Goal: Task Accomplishment & Management: Use online tool/utility

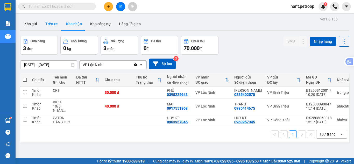
click at [57, 25] on button "Trên xe" at bounding box center [51, 24] width 21 height 12
type input "10/08/2025 – 13/08/2025"
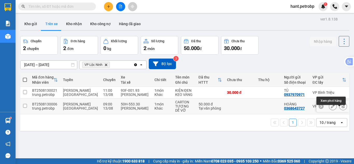
click at [341, 108] on icon at bounding box center [343, 106] width 4 height 4
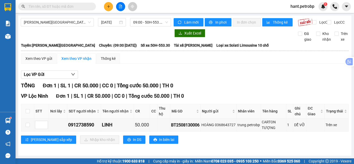
scroll to position [4, 0]
click at [27, 126] on input "checkbox" at bounding box center [28, 125] width 4 height 4
checkbox input "true"
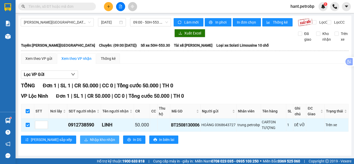
click at [90, 140] on span "Nhập kho nhận" at bounding box center [102, 140] width 25 height 6
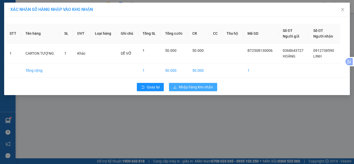
click at [213, 88] on span "Nhập hàng kho nhận" at bounding box center [196, 87] width 34 height 6
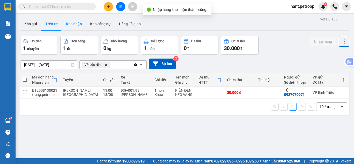
click at [77, 22] on button "Kho nhận" at bounding box center [74, 24] width 24 height 12
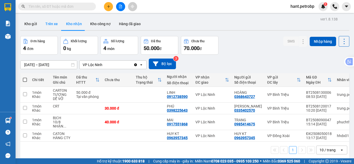
click at [52, 23] on button "Trên xe" at bounding box center [51, 24] width 21 height 12
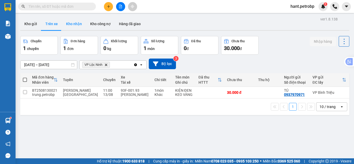
click at [74, 27] on button "Kho nhận" at bounding box center [74, 24] width 24 height 12
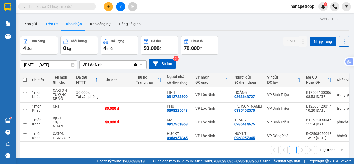
click at [51, 29] on button "Trên xe" at bounding box center [51, 24] width 21 height 12
type input "10/08/2025 – 13/08/2025"
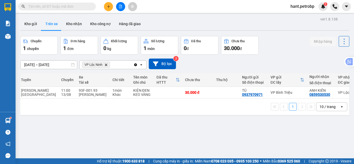
scroll to position [0, 46]
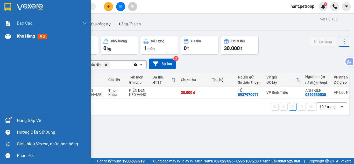
click at [16, 32] on div "Kho hàng mới" at bounding box center [45, 36] width 91 height 13
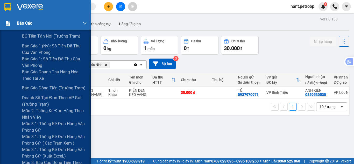
click at [25, 23] on span "Báo cáo" at bounding box center [25, 23] width 16 height 6
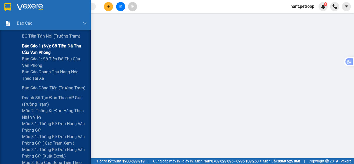
click at [53, 47] on span "Báo cáo 1 (nv): Số tiền đã thu của văn phòng" at bounding box center [54, 49] width 65 height 13
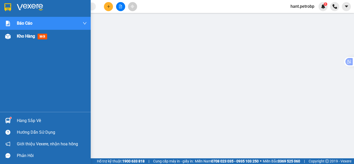
click at [17, 38] on div "Kho hàng mới" at bounding box center [45, 36] width 91 height 13
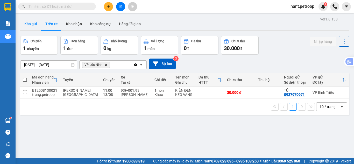
click at [23, 24] on button "Kho gửi" at bounding box center [30, 24] width 21 height 12
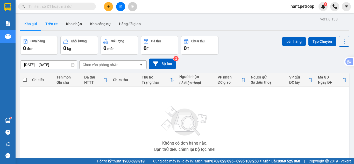
click at [53, 21] on button "Trên xe" at bounding box center [51, 24] width 21 height 12
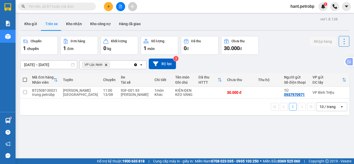
click at [107, 66] on icon "Delete" at bounding box center [105, 64] width 3 height 3
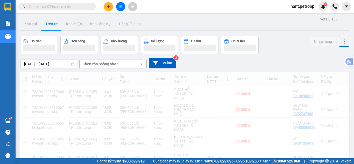
click at [107, 62] on div "Chọn văn phòng nhận" at bounding box center [101, 63] width 36 height 5
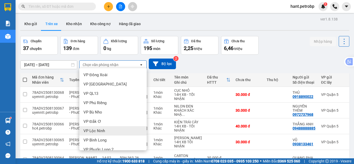
click at [98, 130] on span "VP Lộc Ninh" at bounding box center [94, 130] width 22 height 5
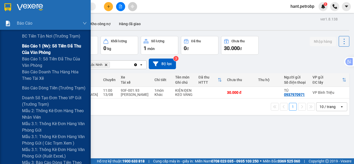
drag, startPoint x: 38, startPoint y: 46, endPoint x: 50, endPoint y: 47, distance: 11.5
click at [39, 46] on span "Báo cáo 1 (nv): Số tiền đã thu của văn phòng" at bounding box center [54, 49] width 65 height 13
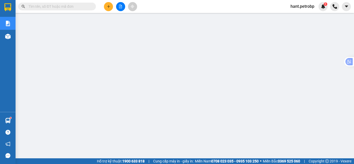
click at [309, 4] on span "hant.petrobp" at bounding box center [302, 6] width 32 height 6
click at [302, 16] on span "Đăng xuất" at bounding box center [305, 16] width 22 height 6
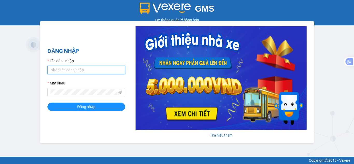
click at [86, 73] on input "Tên đăng nhập" at bounding box center [86, 70] width 78 height 8
type input "nhungnth.petrobp"
click at [76, 87] on div "Mật khẩu" at bounding box center [86, 84] width 78 height 8
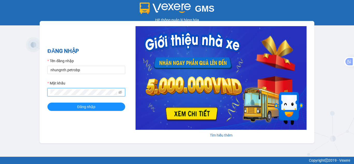
click at [47, 103] on button "Đăng nhập" at bounding box center [86, 107] width 78 height 8
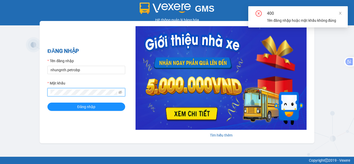
click at [37, 92] on div "GMS Hệ thống quản lý hàng hóa ĐĂNG NHẬP Tên đăng nhập nhungnth.petrobp Mật khẩu…" at bounding box center [177, 78] width 354 height 157
click at [47, 103] on button "Đăng nhập" at bounding box center [86, 107] width 78 height 8
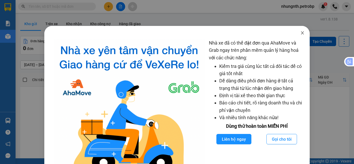
click at [301, 33] on icon "close" at bounding box center [302, 32] width 3 height 3
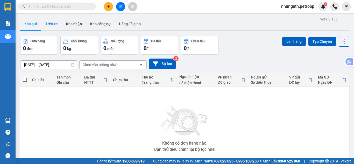
click at [49, 25] on button "Trên xe" at bounding box center [51, 24] width 21 height 12
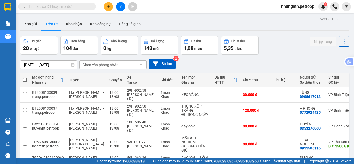
click at [94, 64] on div "Chọn văn phòng nhận" at bounding box center [101, 64] width 36 height 5
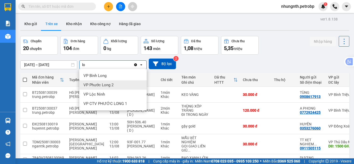
type input "lo"
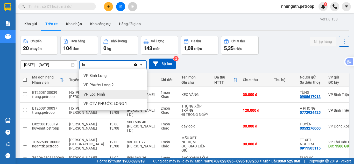
click at [95, 95] on span "VP Lộc Ninh" at bounding box center [94, 94] width 22 height 5
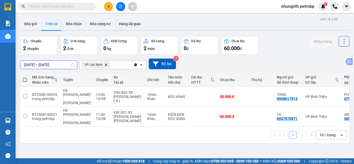
click at [29, 65] on input "13/08/2025 – 13/08/2025" at bounding box center [48, 65] width 57 height 8
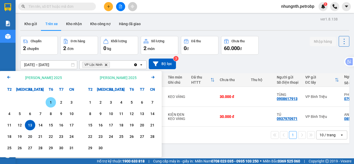
click at [52, 103] on div "1" at bounding box center [50, 102] width 7 height 6
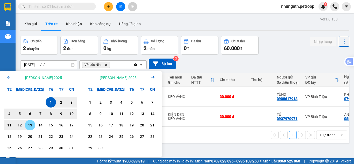
click at [29, 127] on div "13" at bounding box center [29, 125] width 7 height 6
type input "[DATE] – [DATE]"
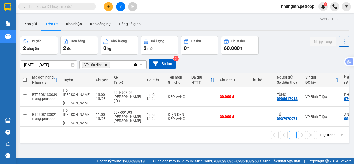
scroll to position [0, 74]
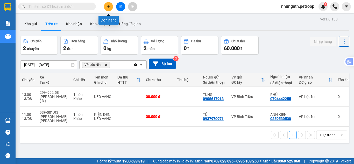
click at [108, 7] on icon "plus" at bounding box center [109, 7] width 4 height 4
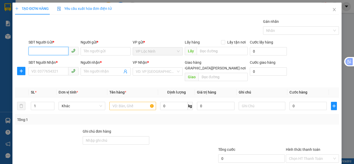
click at [61, 52] on input "SĐT Người Gửi *" at bounding box center [49, 51] width 40 height 8
type input "0377105886"
click at [93, 52] on input "Người gửi *" at bounding box center [106, 51] width 50 height 8
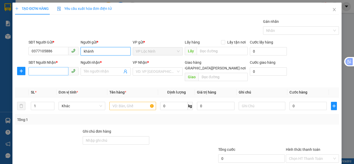
type input "khánh"
click at [56, 69] on input "SĐT Người Nhận *" at bounding box center [49, 71] width 40 height 8
type input "0907245235"
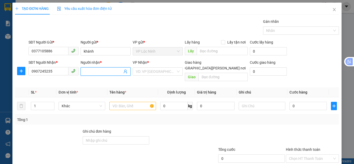
click at [94, 73] on input "Người nhận *" at bounding box center [103, 72] width 39 height 6
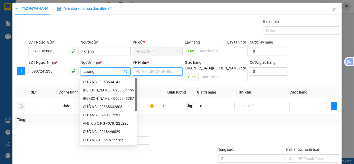
type input "cường"
click at [154, 71] on input "search" at bounding box center [156, 72] width 40 height 8
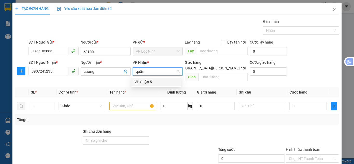
type input "quận 5"
click at [148, 82] on div "VP Quận 5" at bounding box center [156, 82] width 43 height 6
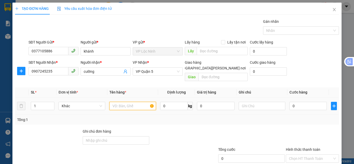
click at [138, 102] on input "text" at bounding box center [132, 106] width 47 height 8
type input "túi vàng"
click at [294, 102] on input "0" at bounding box center [308, 106] width 37 height 8
type input "3"
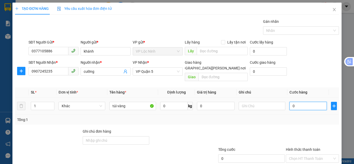
type input "3"
type input "30"
type input "30.000"
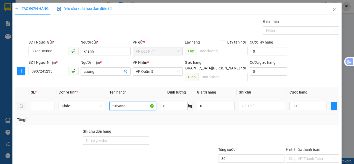
type input "30.000"
drag, startPoint x: 131, startPoint y: 101, endPoint x: 91, endPoint y: 102, distance: 39.4
click at [91, 102] on tr "1 Khác túi vàng 0 kg 0 30.000" at bounding box center [177, 105] width 324 height 17
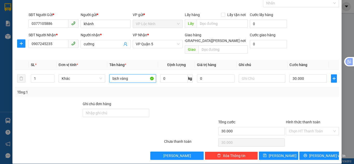
scroll to position [28, 0]
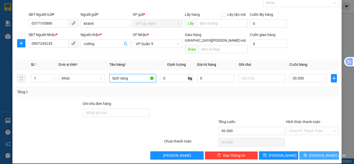
type input "bịch vàng"
drag, startPoint x: 318, startPoint y: 149, endPoint x: 297, endPoint y: 134, distance: 25.7
click at [318, 153] on span "[PERSON_NAME] và In" at bounding box center [327, 156] width 36 height 6
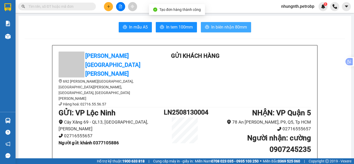
click at [221, 28] on span "In biên nhận 80mm" at bounding box center [229, 27] width 36 height 6
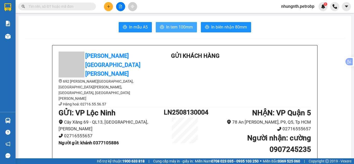
drag, startPoint x: 187, startPoint y: 26, endPoint x: 227, endPoint y: 21, distance: 40.0
click at [187, 26] on span "In tem 100mm" at bounding box center [179, 27] width 27 height 6
click at [183, 30] on span "In tem 100mm" at bounding box center [179, 27] width 27 height 6
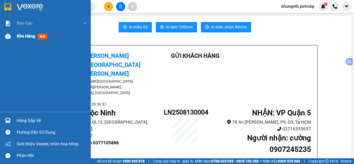
click at [16, 37] on div "Kho hàng mới" at bounding box center [45, 36] width 91 height 13
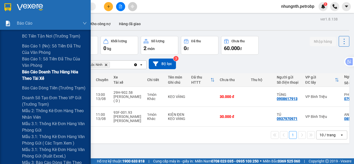
click at [34, 74] on span "Báo cáo doanh thu hàng hóa theo tài xế" at bounding box center [54, 75] width 65 height 13
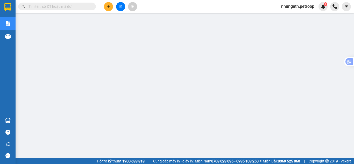
click at [300, 7] on span "nhungnth.petrobp" at bounding box center [297, 6] width 41 height 6
click at [294, 15] on span "Đăng xuất" at bounding box center [300, 16] width 32 height 6
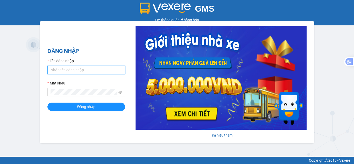
click at [101, 71] on input "Tên đăng nhập" at bounding box center [86, 70] width 78 height 8
type input "nhungnth.petrobp"
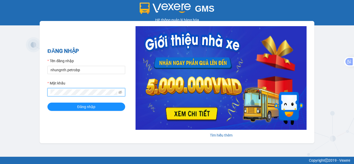
click at [47, 103] on button "Đăng nhập" at bounding box center [86, 107] width 78 height 8
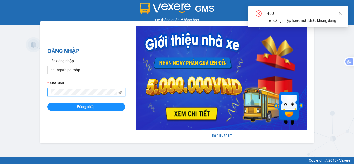
click at [46, 91] on div "ĐĂNG NHẬP Tên đăng nhập nhungnth.petrobp Mật khẩu Đăng nhập Tìm hiểu thêm" at bounding box center [177, 82] width 275 height 122
click at [47, 103] on button "Đăng nhập" at bounding box center [86, 107] width 78 height 8
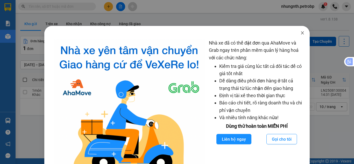
click at [301, 32] on icon "close" at bounding box center [302, 32] width 3 height 3
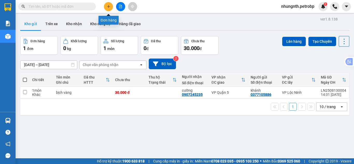
click at [111, 7] on button at bounding box center [108, 6] width 9 height 9
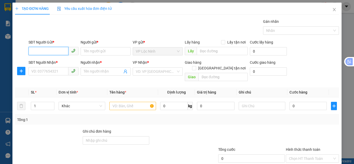
click at [51, 52] on input "SĐT Người Gửi *" at bounding box center [49, 51] width 40 height 8
type input "0966949123"
click at [51, 63] on div "0966949123 - PHƯỢNG" at bounding box center [52, 62] width 43 height 6
type input "PHƯỢNG"
type input "0978111215"
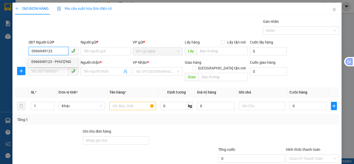
type input "TRANG"
type input "30.000"
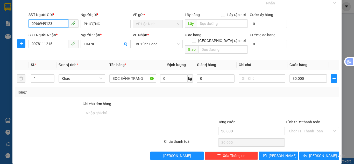
scroll to position [28, 0]
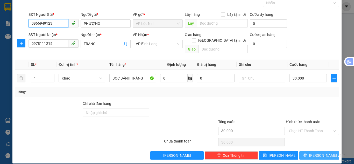
type input "0966949123"
click at [306, 153] on icon "printer" at bounding box center [306, 155] width 4 height 4
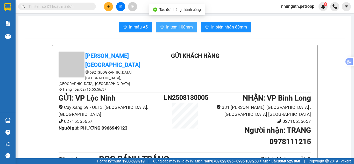
click at [183, 25] on span "In tem 100mm" at bounding box center [179, 27] width 27 height 6
click at [181, 25] on span "In tem 100mm" at bounding box center [179, 27] width 27 height 6
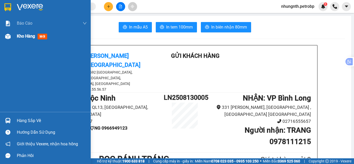
click at [27, 39] on div "Kho hàng mới" at bounding box center [33, 36] width 32 height 6
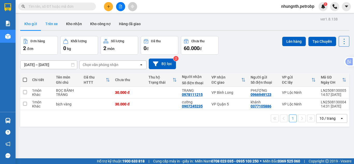
drag, startPoint x: 55, startPoint y: 21, endPoint x: 87, endPoint y: 58, distance: 48.7
click at [55, 21] on button "Trên xe" at bounding box center [51, 24] width 21 height 12
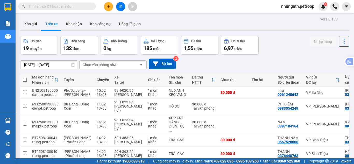
click at [102, 64] on div "Chọn văn phòng nhận" at bounding box center [101, 64] width 36 height 5
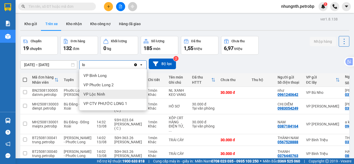
type input "lo"
click at [101, 92] on span "VP Lộc Ninh" at bounding box center [94, 94] width 22 height 5
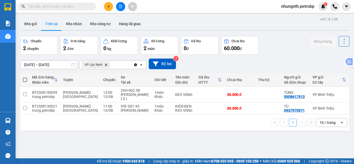
click at [25, 65] on input "[DATE] – [DATE]" at bounding box center [48, 65] width 57 height 8
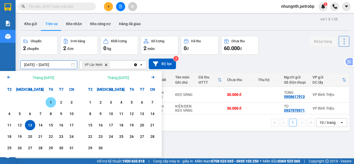
click at [50, 101] on div "1" at bounding box center [50, 102] width 7 height 6
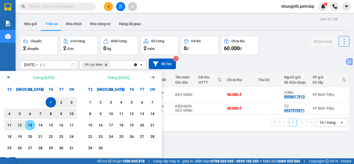
click at [29, 128] on div "13" at bounding box center [29, 125] width 7 height 6
type input "[DATE] – [DATE]"
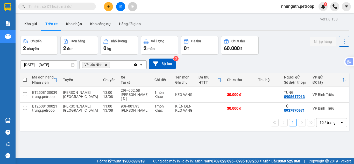
scroll to position [0, 76]
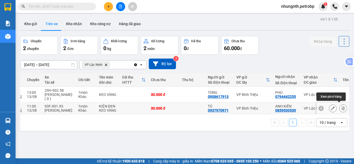
click at [342, 107] on icon at bounding box center [343, 109] width 3 height 4
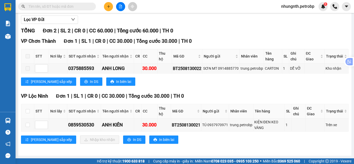
scroll to position [59, 0]
click at [29, 126] on input "checkbox" at bounding box center [28, 125] width 4 height 4
checkbox input "true"
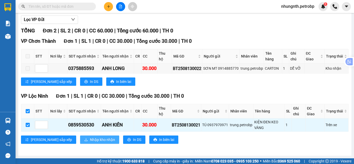
click at [90, 140] on span "Nhập kho nhận" at bounding box center [102, 140] width 25 height 6
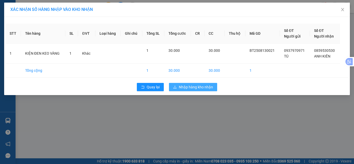
click at [192, 88] on span "Nhập hàng kho nhận" at bounding box center [196, 87] width 34 height 6
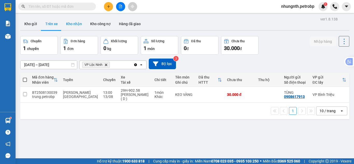
click at [75, 24] on button "Kho nhận" at bounding box center [74, 24] width 24 height 12
type input "[DATE] – [DATE]"
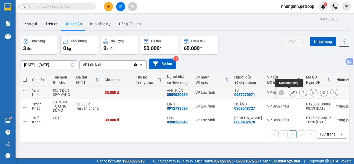
click at [291, 93] on icon at bounding box center [293, 93] width 4 height 4
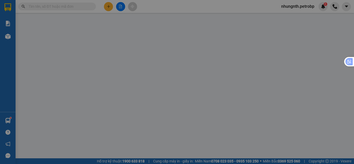
type input "0937970971"
type input "TÚ"
type input "0859530530"
type input "ANH KIÊN"
type input "30.000"
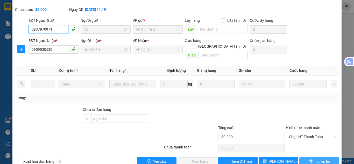
scroll to position [29, 0]
drag, startPoint x: 301, startPoint y: 126, endPoint x: 300, endPoint y: 129, distance: 3.9
click at [301, 133] on span "Chọn HT Thanh Toán" at bounding box center [312, 137] width 47 height 8
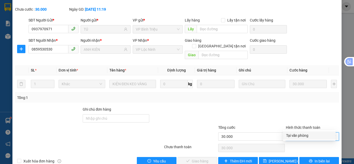
click at [297, 137] on div "Tại văn phòng" at bounding box center [309, 136] width 46 height 6
type input "0"
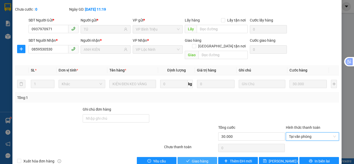
click at [209, 157] on button "Giao hàng" at bounding box center [198, 161] width 40 height 8
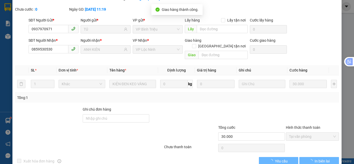
scroll to position [0, 0]
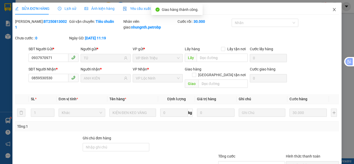
click at [330, 7] on span "Close" at bounding box center [334, 10] width 15 height 15
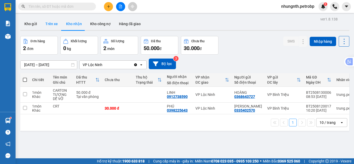
click at [52, 20] on button "Trên xe" at bounding box center [51, 24] width 21 height 12
type input "[DATE] – [DATE]"
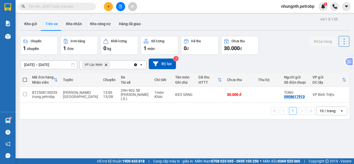
click at [83, 9] on input "text" at bounding box center [59, 7] width 61 height 6
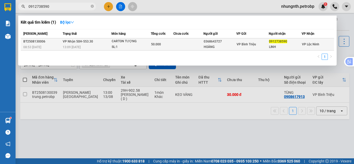
type input "0912738590"
click at [164, 45] on div "50.000" at bounding box center [162, 44] width 22 height 6
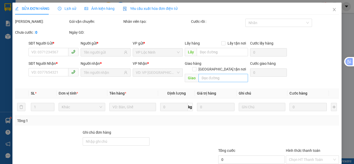
type input "0368643727"
type input "HOÀNG"
type input "0912738590"
type input "LINH"
type input "50.000"
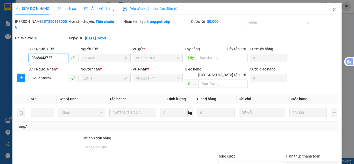
scroll to position [29, 0]
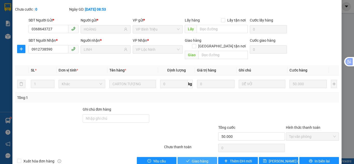
click at [209, 157] on button "Giao hàng" at bounding box center [198, 161] width 40 height 8
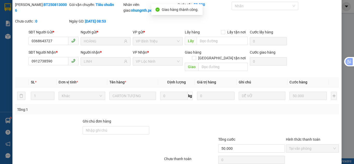
scroll to position [0, 0]
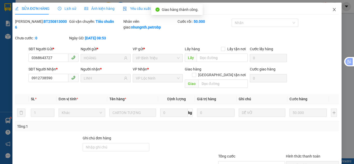
click at [332, 10] on icon "close" at bounding box center [334, 10] width 4 height 4
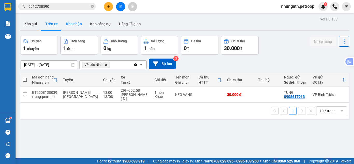
click at [70, 23] on button "Kho nhận" at bounding box center [74, 24] width 24 height 12
type input "[DATE] – [DATE]"
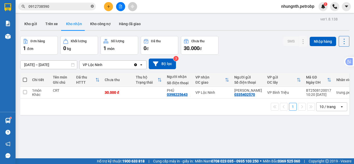
click at [91, 6] on icon "close-circle" at bounding box center [92, 6] width 3 height 3
click at [79, 7] on input "text" at bounding box center [59, 7] width 61 height 6
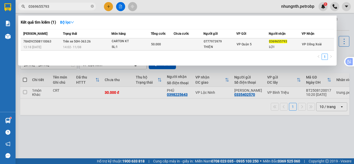
type input "0369655793"
click at [227, 44] on div "0777973979" at bounding box center [220, 41] width 32 height 5
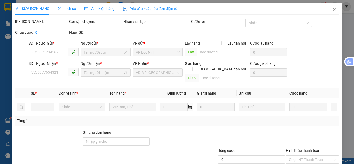
type input "0777973979"
type input "THIỆN"
type input "0369655793"
type input "LỢI"
type input "50.000"
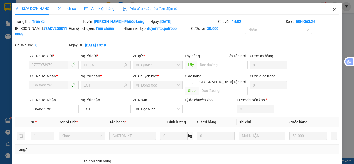
click at [333, 9] on icon "close" at bounding box center [334, 9] width 3 height 3
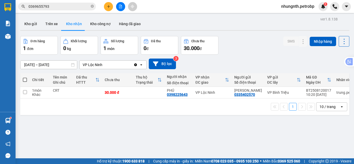
drag, startPoint x: 55, startPoint y: 25, endPoint x: 69, endPoint y: 37, distance: 18.0
click at [56, 25] on button "Trên xe" at bounding box center [51, 24] width 21 height 12
type input "[DATE] – [DATE]"
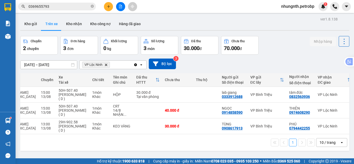
scroll to position [0, 76]
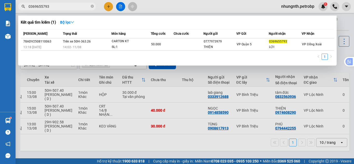
click at [66, 6] on input "0369655793" at bounding box center [59, 7] width 61 height 6
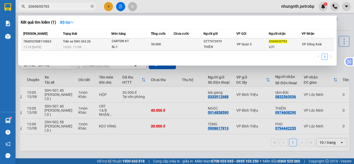
click at [175, 42] on td at bounding box center [189, 44] width 30 height 12
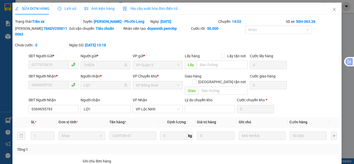
click at [65, 9] on span "Lịch sử" at bounding box center [67, 8] width 18 height 4
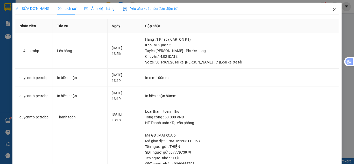
click at [332, 10] on icon "close" at bounding box center [334, 10] width 4 height 4
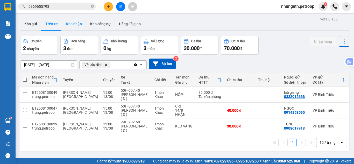
click at [79, 22] on button "Kho nhận" at bounding box center [74, 24] width 24 height 12
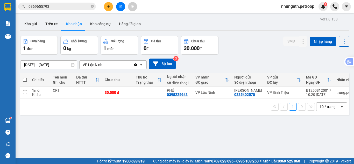
click at [25, 62] on input "[DATE] – [DATE]" at bounding box center [48, 65] width 57 height 8
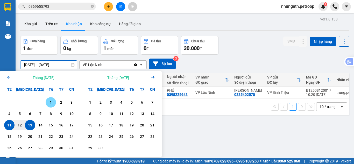
click at [51, 101] on div "1" at bounding box center [50, 102] width 7 height 6
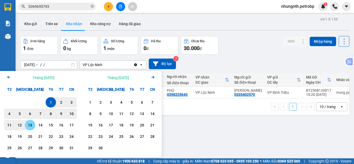
click at [31, 127] on div "13" at bounding box center [29, 125] width 7 height 6
type input "[DATE] – [DATE]"
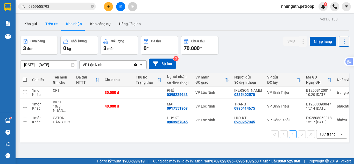
click at [49, 23] on button "Trên xe" at bounding box center [51, 24] width 21 height 12
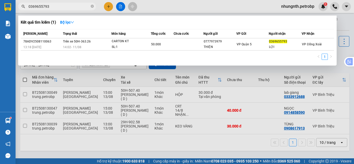
click at [71, 6] on input "0369655793" at bounding box center [59, 7] width 61 height 6
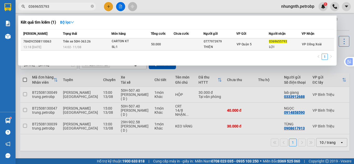
click at [148, 44] on div "CARTON KT" at bounding box center [131, 42] width 39 height 6
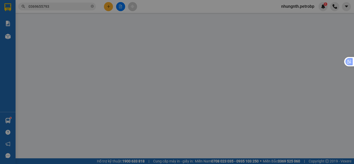
type input "0777973979"
type input "THIỆN"
type input "0369655793"
type input "LỢI"
type input "50.000"
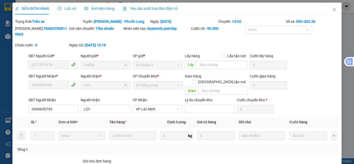
click at [65, 7] on span "Lịch sử" at bounding box center [67, 8] width 18 height 4
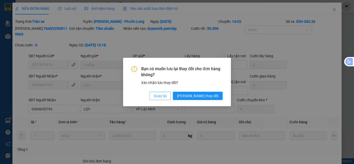
click at [167, 94] on span "Quay lại" at bounding box center [160, 96] width 13 height 6
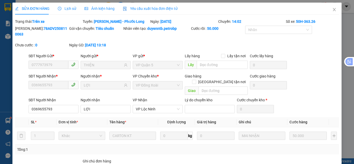
click at [70, 7] on span "Lịch sử" at bounding box center [67, 8] width 18 height 4
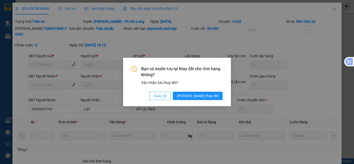
click at [167, 97] on span "Quay lại" at bounding box center [160, 96] width 13 height 6
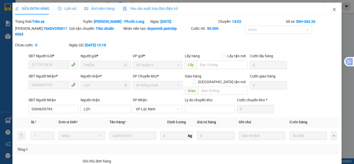
click at [332, 10] on icon "close" at bounding box center [334, 10] width 4 height 4
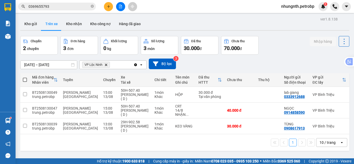
click at [63, 8] on input "0369655793" at bounding box center [59, 7] width 61 height 6
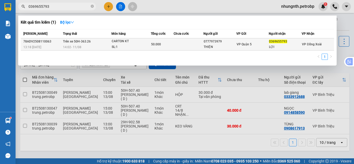
click at [64, 41] on span "Trên xe 50H-363.26" at bounding box center [77, 42] width 28 height 4
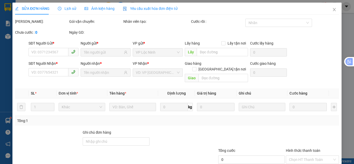
type input "0777973979"
type input "THIỆN"
type input "0369655793"
type input "LỢI"
type input "50.000"
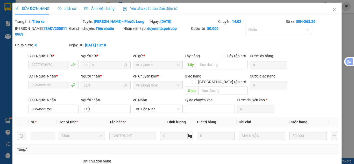
click at [69, 9] on span "Lịch sử" at bounding box center [67, 8] width 18 height 4
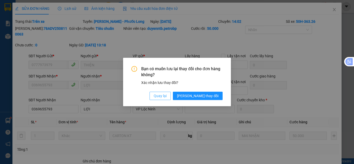
click at [167, 96] on span "Quay lại" at bounding box center [160, 96] width 13 height 6
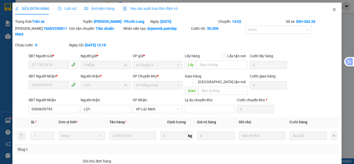
click at [332, 11] on icon "close" at bounding box center [334, 10] width 4 height 4
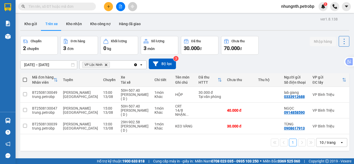
click at [64, 6] on input "text" at bounding box center [59, 7] width 61 height 6
click at [90, 6] on span at bounding box center [57, 7] width 78 height 8
click at [73, 6] on input "text" at bounding box center [59, 7] width 61 height 6
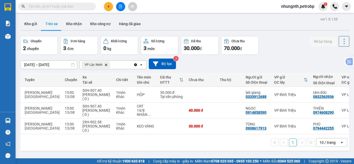
scroll to position [0, 8]
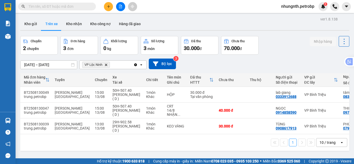
click at [73, 7] on input "text" at bounding box center [59, 7] width 61 height 6
click at [74, 6] on input "text" at bounding box center [59, 7] width 61 height 6
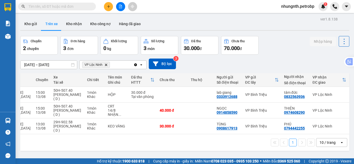
scroll to position [0, 76]
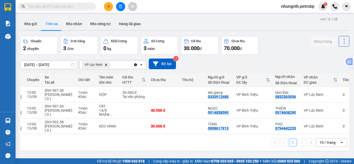
click at [59, 4] on input "text" at bounding box center [59, 7] width 61 height 6
click at [349, 8] on button at bounding box center [346, 6] width 9 height 9
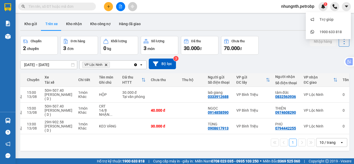
click at [297, 39] on div "Chuyến 2 chuyến Đơn hàng 3 đơn Khối lượng 0 kg Số lượng 3 món Đã thu 30.000 đ C…" at bounding box center [184, 45] width 329 height 19
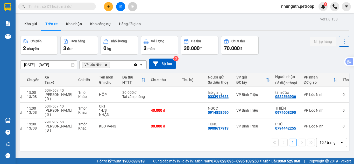
click at [23, 6] on icon "search" at bounding box center [24, 7] width 4 height 4
click at [37, 6] on input "text" at bounding box center [59, 7] width 61 height 6
click at [54, 6] on input "text" at bounding box center [59, 7] width 61 height 6
click at [75, 23] on button "Kho nhận" at bounding box center [74, 24] width 24 height 12
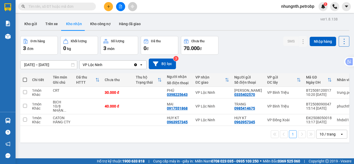
click at [62, 7] on input "text" at bounding box center [59, 7] width 61 height 6
click at [49, 26] on button "Trên xe" at bounding box center [51, 24] width 21 height 12
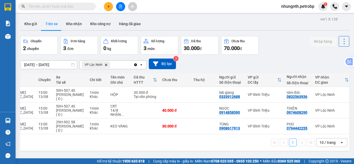
scroll to position [0, 67]
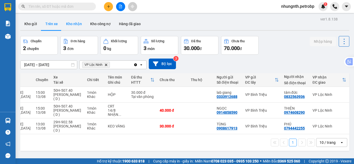
click at [68, 23] on button "Kho nhận" at bounding box center [74, 24] width 24 height 12
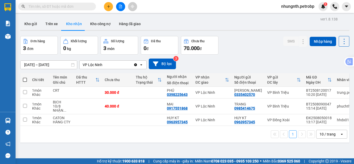
click at [136, 65] on icon "Clear value" at bounding box center [135, 64] width 3 height 3
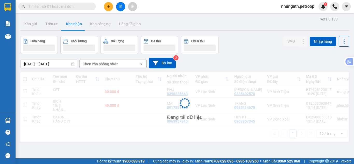
click at [107, 63] on div "Chọn văn phòng nhận" at bounding box center [101, 63] width 36 height 5
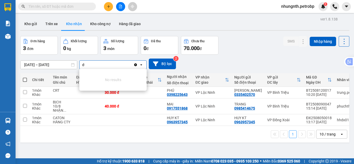
type input "d"
type input "đồng xoài"
click at [135, 65] on icon "Clear value" at bounding box center [135, 64] width 3 height 3
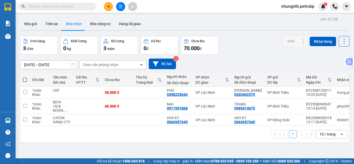
click at [141, 64] on icon "open" at bounding box center [141, 65] width 4 height 4
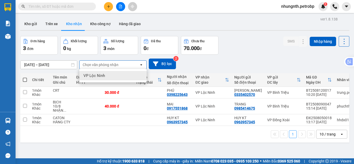
click at [100, 65] on div "Chọn văn phòng nhận" at bounding box center [101, 64] width 36 height 5
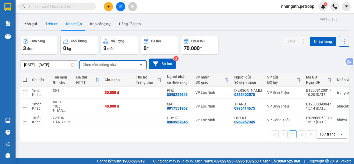
click at [50, 25] on button "Trên xe" at bounding box center [51, 24] width 21 height 12
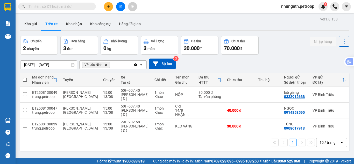
click at [107, 64] on icon "Delete" at bounding box center [105, 64] width 3 height 3
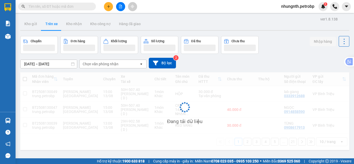
click at [94, 65] on div "Chọn văn phòng nhận" at bounding box center [101, 63] width 36 height 5
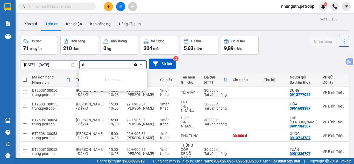
type input "d"
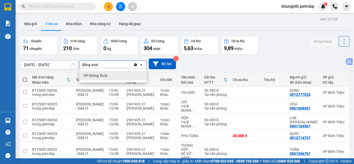
type input "đồng xoài"
click at [94, 75] on span "VP Đồng Xoài" at bounding box center [95, 75] width 24 height 5
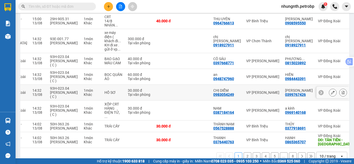
scroll to position [114, 0]
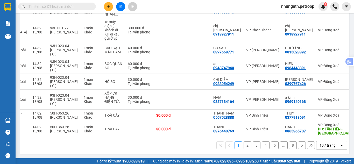
click at [244, 145] on button "2" at bounding box center [248, 146] width 8 height 8
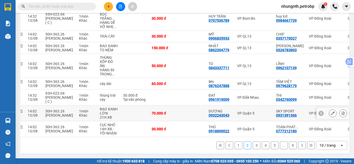
scroll to position [126, 0]
click at [254, 147] on button "3" at bounding box center [257, 146] width 8 height 8
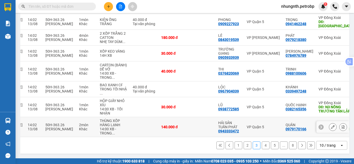
scroll to position [151, 0]
click at [262, 145] on button "4" at bounding box center [266, 146] width 8 height 8
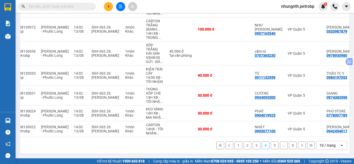
scroll to position [0, 80]
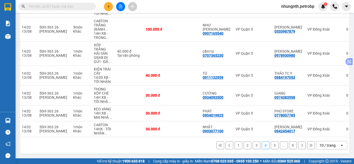
click at [271, 147] on button "5" at bounding box center [275, 146] width 8 height 8
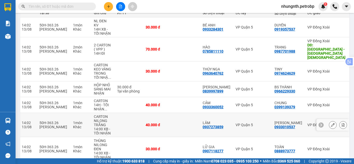
scroll to position [18, 0]
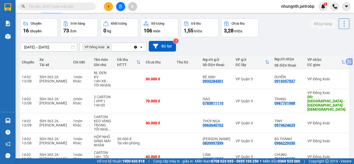
click at [25, 47] on input "[DATE] – [DATE]" at bounding box center [48, 47] width 57 height 8
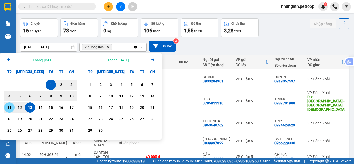
click at [9, 107] on div "11" at bounding box center [9, 107] width 7 height 6
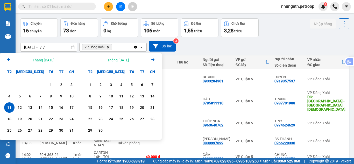
click at [9, 107] on div "11" at bounding box center [9, 107] width 7 height 6
type input "11/08/2025 – 11/08/2025"
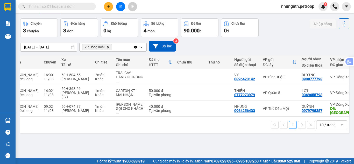
scroll to position [0, 80]
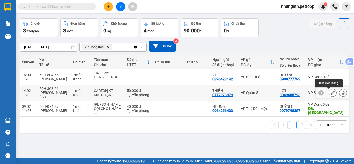
click at [331, 92] on icon at bounding box center [333, 93] width 4 height 4
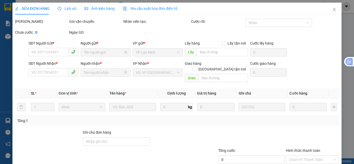
type input "0777973979"
type input "THIỆN"
type input "0369655793"
type input "LỢI"
type input "50.000"
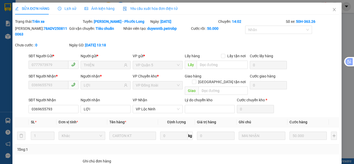
click at [73, 9] on span "Lịch sử" at bounding box center [67, 8] width 18 height 4
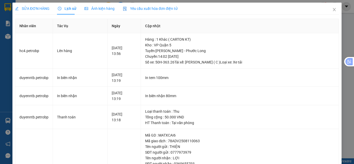
click at [45, 9] on span "SỬA ĐƠN HÀNG" at bounding box center [32, 8] width 34 height 4
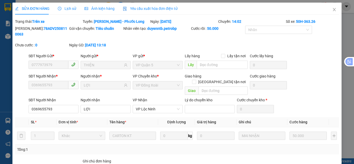
click at [73, 8] on span "Lịch sử" at bounding box center [67, 8] width 18 height 4
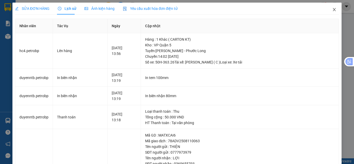
click at [333, 10] on icon "close" at bounding box center [334, 9] width 3 height 3
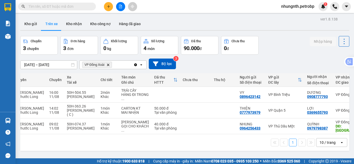
scroll to position [0, 60]
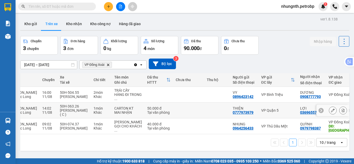
click at [342, 111] on icon at bounding box center [343, 111] width 3 height 4
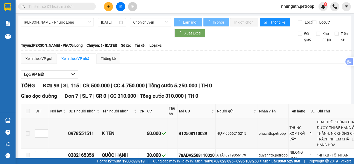
type input "[DATE]"
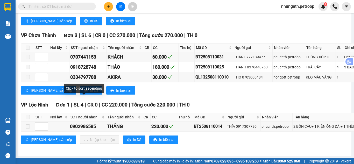
scroll to position [2218, 0]
click at [28, 124] on span at bounding box center [28, 126] width 4 height 4
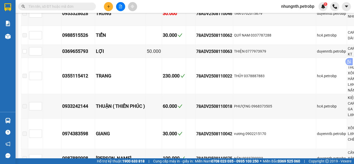
scroll to position [855, 0]
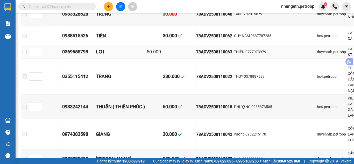
click at [210, 55] on div "78ADV2508110063" at bounding box center [214, 52] width 36 height 6
copy div "78ADV2508110063"
click at [77, 4] on input "text" at bounding box center [59, 7] width 61 height 6
paste input "78ADV2508110063"
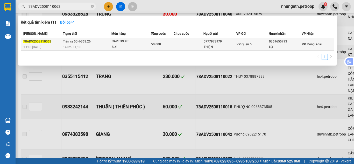
type input "78ADV2508110063"
click at [136, 43] on div "CARTON KT" at bounding box center [131, 42] width 39 height 6
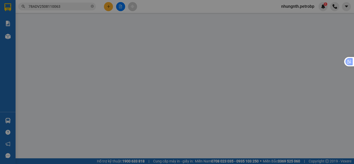
type input "0777973979"
type input "THIỆN"
type input "0369655793"
type input "LỢI"
type input "50.000"
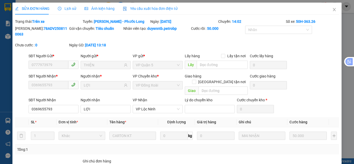
click at [61, 8] on span "Lịch sử" at bounding box center [67, 8] width 18 height 4
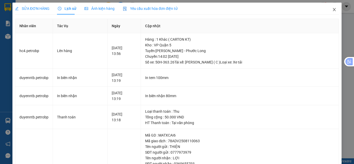
click at [332, 9] on icon "close" at bounding box center [334, 10] width 4 height 4
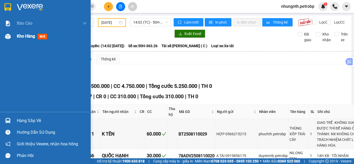
click at [23, 36] on span "Kho hàng" at bounding box center [26, 36] width 18 height 5
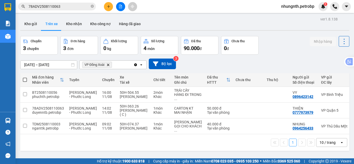
click at [109, 65] on icon "Delete" at bounding box center [108, 64] width 3 height 3
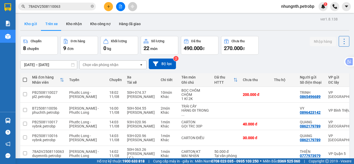
click at [32, 25] on button "Kho gửi" at bounding box center [30, 24] width 21 height 12
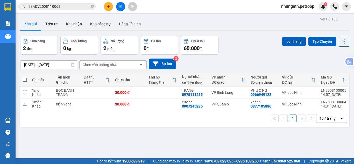
click at [25, 79] on span at bounding box center [25, 80] width 4 height 4
click at [25, 77] on input "checkbox" at bounding box center [25, 77] width 0 height 0
checkbox input "true"
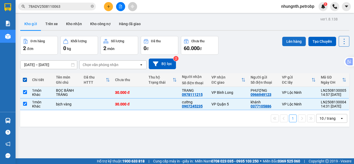
click at [297, 43] on button "Lên hàng" at bounding box center [294, 41] width 24 height 9
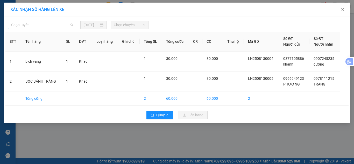
click at [47, 26] on span "Chọn tuyến" at bounding box center [42, 25] width 62 height 8
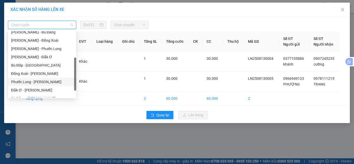
scroll to position [100, 0]
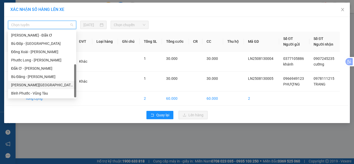
click at [23, 86] on div "Lộc Ninh - Hồ Chí Minh" at bounding box center [42, 85] width 62 height 6
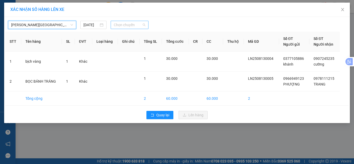
click at [136, 25] on span "Chọn chuyến" at bounding box center [130, 25] width 32 height 8
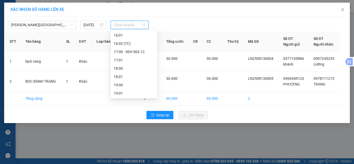
scroll to position [273, 0]
click at [134, 53] on div "16:00 - 50H-506.55" at bounding box center [134, 53] width 40 height 6
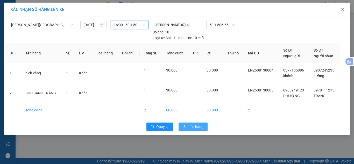
click at [201, 127] on span "Lên hàng" at bounding box center [195, 127] width 15 height 6
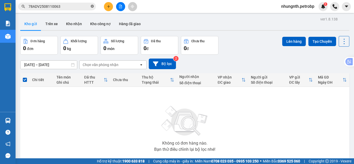
click at [93, 6] on icon "close-circle" at bounding box center [92, 6] width 3 height 3
click at [70, 9] on input "text" at bounding box center [59, 7] width 61 height 6
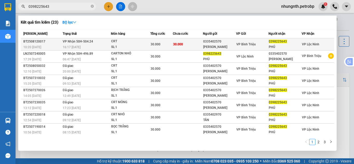
type input "0398225643"
click at [228, 44] on div "0335402570" at bounding box center [219, 41] width 33 height 5
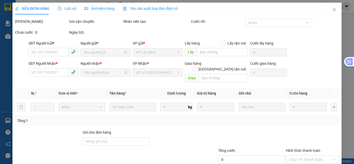
type input "0335402570"
type input "[PERSON_NAME]"
type input "0398225643"
type input "PHÚ"
type input "30.000"
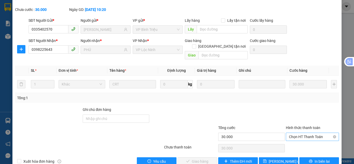
scroll to position [29, 0]
click at [304, 133] on span "Chọn HT Thanh Toán" at bounding box center [312, 137] width 47 height 8
click at [302, 136] on div "Tại văn phòng" at bounding box center [309, 136] width 46 height 6
type input "0"
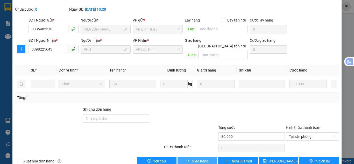
click at [202, 158] on span "Giao hàng" at bounding box center [200, 161] width 17 height 6
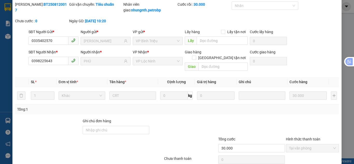
scroll to position [0, 0]
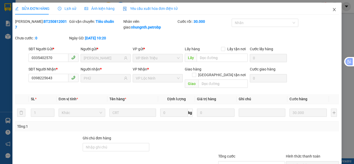
drag, startPoint x: 332, startPoint y: 11, endPoint x: 314, endPoint y: 1, distance: 19.6
click at [333, 10] on icon "close" at bounding box center [334, 9] width 3 height 3
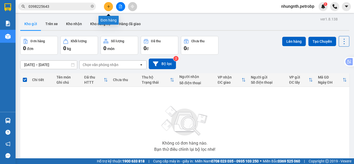
click at [107, 7] on icon "plus" at bounding box center [109, 7] width 4 height 4
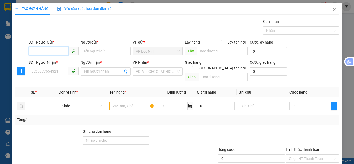
click at [48, 51] on input "SĐT Người Gửi *" at bounding box center [49, 51] width 40 height 8
type input "0981944788"
click at [52, 64] on div "0981944788 - CHÁNH" at bounding box center [52, 62] width 43 height 6
type input "CHÁNH"
type input "0926071170"
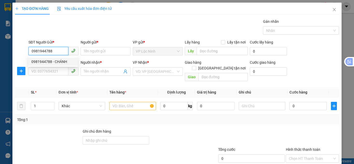
type input "TUYỀN"
type input "40.000"
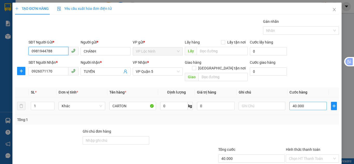
type input "0981944788"
click at [299, 102] on input "40.000" at bounding box center [308, 106] width 37 height 8
type input "3"
type input "30"
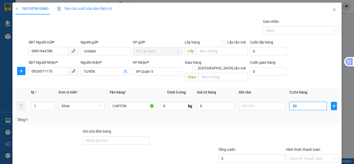
type input "30"
type input "30.000"
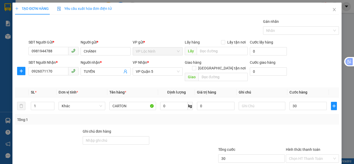
type input "30.000"
click at [277, 117] on div "Tổng: 1" at bounding box center [177, 120] width 320 height 6
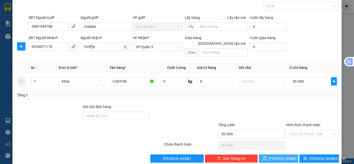
scroll to position [28, 0]
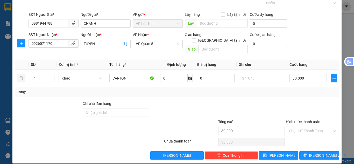
click at [305, 127] on input "Hình thức thanh toán" at bounding box center [310, 131] width 43 height 8
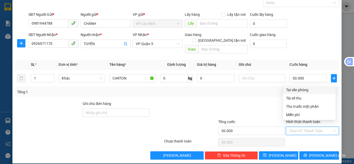
click at [291, 89] on div "Tại văn phòng" at bounding box center [309, 90] width 46 height 6
type input "0"
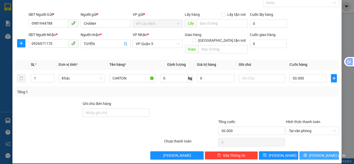
click at [314, 153] on span "[PERSON_NAME] và In" at bounding box center [327, 156] width 36 height 6
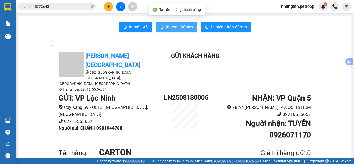
click at [163, 26] on button "In tem 100mm" at bounding box center [176, 27] width 41 height 10
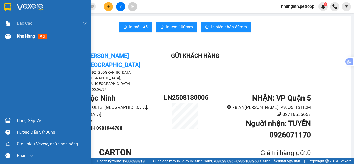
click at [18, 36] on span "Kho hàng" at bounding box center [26, 36] width 18 height 5
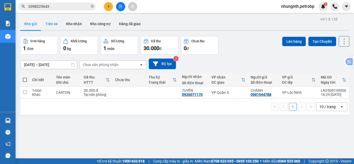
click at [54, 25] on button "Trên xe" at bounding box center [51, 24] width 21 height 12
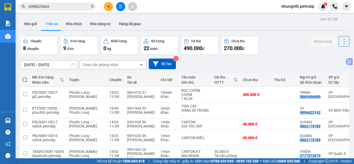
click at [97, 65] on div "Chọn văn phòng nhận" at bounding box center [101, 64] width 36 height 5
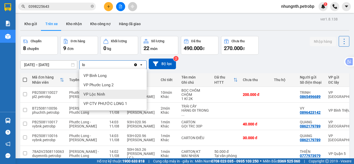
type input "lo"
drag, startPoint x: 101, startPoint y: 91, endPoint x: 66, endPoint y: 81, distance: 37.3
click at [101, 91] on div "VP Lộc Ninh" at bounding box center [112, 94] width 67 height 9
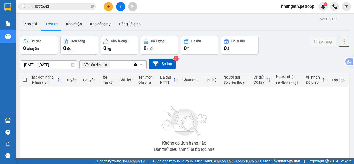
click at [23, 65] on input "11/08/2025 – 11/08/2025" at bounding box center [48, 65] width 57 height 8
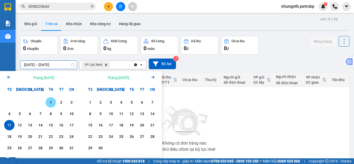
click at [51, 101] on div "1" at bounding box center [50, 102] width 7 height 6
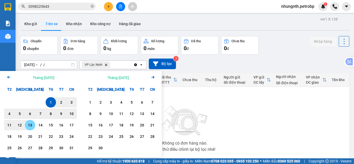
drag, startPoint x: 28, startPoint y: 126, endPoint x: 33, endPoint y: 123, distance: 5.9
click at [28, 126] on div "13" at bounding box center [29, 125] width 7 height 6
type input "[DATE] – [DATE]"
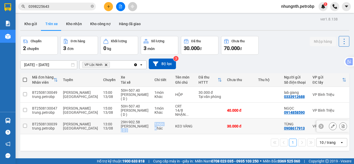
drag, startPoint x: 135, startPoint y: 129, endPoint x: 144, endPoint y: 129, distance: 9.3
click at [144, 129] on tr "BT2508130039 trung.petrobp Hồ Chí Minh - Lộc Ninh 13:00 13/08 29H-902.58 Lê Văn…" at bounding box center [227, 126] width 415 height 16
checkbox input "true"
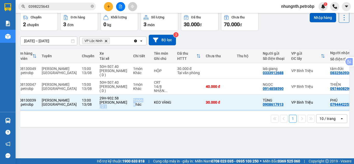
scroll to position [0, 24]
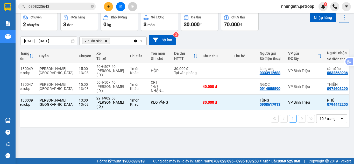
click at [220, 123] on div "1 10 / trang open" at bounding box center [184, 118] width 329 height 17
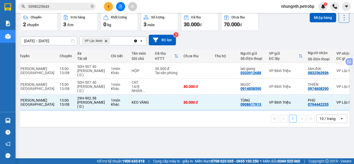
scroll to position [0, 48]
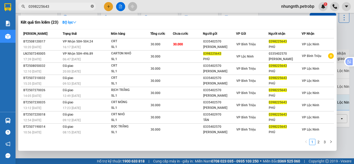
click at [93, 7] on icon "close-circle" at bounding box center [92, 6] width 3 height 3
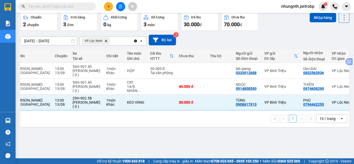
click at [67, 8] on input "text" at bounding box center [59, 7] width 61 height 6
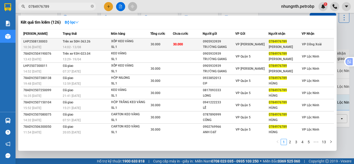
type input "0784976789"
click at [160, 43] on div "30.000" at bounding box center [162, 44] width 22 height 6
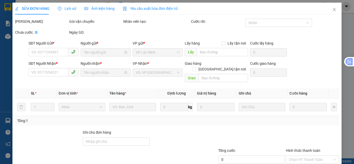
type input "0905933939"
type input "TRƯỜNG GIANG"
type input "0784976789"
type input "VĂN HÙNG"
type input "30.000"
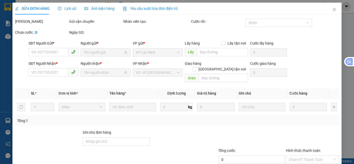
type input "30.000"
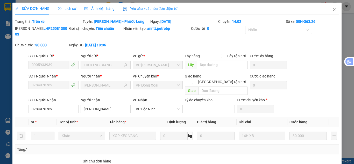
click at [68, 8] on span "Lịch sử" at bounding box center [67, 8] width 18 height 4
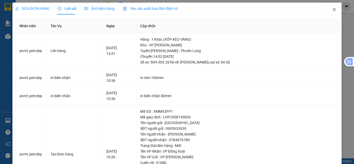
click at [332, 10] on icon "close" at bounding box center [334, 10] width 4 height 4
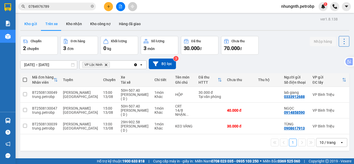
click at [33, 24] on button "Kho gửi" at bounding box center [30, 24] width 21 height 12
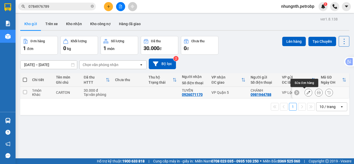
click at [317, 93] on icon at bounding box center [319, 93] width 4 height 4
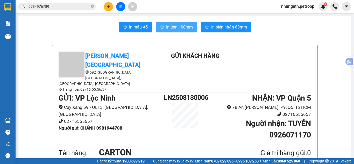
click at [179, 30] on span "In tem 100mm" at bounding box center [179, 27] width 27 height 6
click at [171, 29] on span "In tem 100mm" at bounding box center [179, 27] width 27 height 6
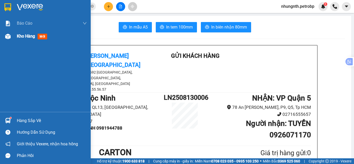
click at [16, 35] on div "Kho hàng mới" at bounding box center [45, 36] width 91 height 13
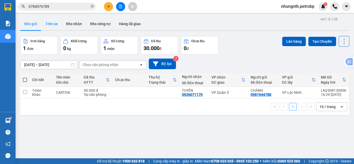
click at [54, 25] on button "Trên xe" at bounding box center [51, 24] width 21 height 12
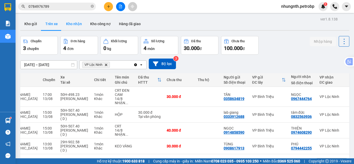
click at [78, 25] on button "Kho nhận" at bounding box center [74, 24] width 24 height 12
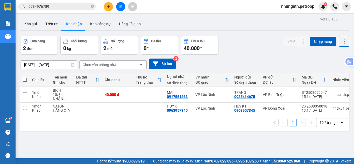
click at [108, 8] on icon "plus" at bounding box center [109, 7] width 4 height 4
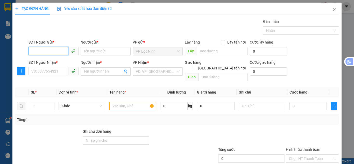
click at [54, 52] on input "SĐT Người Gửi *" at bounding box center [49, 51] width 40 height 8
click at [54, 50] on input "0" at bounding box center [49, 51] width 40 height 8
type input "0339937377"
click at [58, 61] on div "0339937377 - LONG" at bounding box center [52, 62] width 43 height 6
type input "LONG"
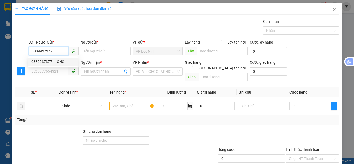
type input "0936017071"
type input "TUYỀN"
type input "30.000"
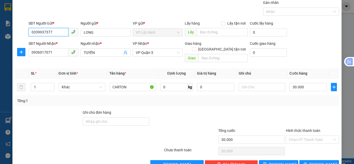
scroll to position [26, 0]
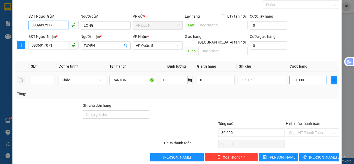
type input "0339937377"
click at [297, 76] on input "30.000" at bounding box center [308, 80] width 37 height 8
type input "5"
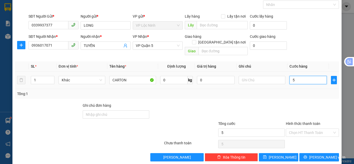
type input "50"
type input "50.000"
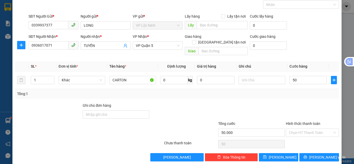
type input "50.000"
click at [271, 91] on div "Tổng: 1" at bounding box center [177, 94] width 320 height 6
drag, startPoint x: 59, startPoint y: 46, endPoint x: 27, endPoint y: 46, distance: 32.1
click at [27, 46] on div "SĐT Người Nhận * 0936017071" at bounding box center [53, 46] width 52 height 24
click at [20, 46] on icon "plus" at bounding box center [21, 45] width 4 height 4
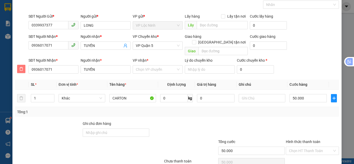
click at [21, 67] on icon "delete" at bounding box center [21, 69] width 4 height 4
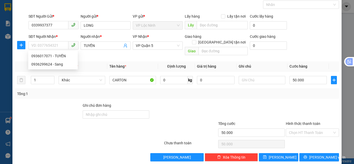
drag, startPoint x: 130, startPoint y: 91, endPoint x: 150, endPoint y: 66, distance: 32.8
click at [130, 91] on div "Tổng: 1" at bounding box center [177, 94] width 324 height 10
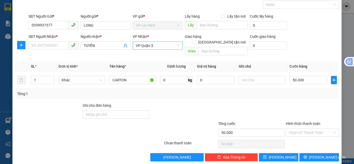
click at [154, 46] on span "VP Quận 5" at bounding box center [158, 46] width 44 height 8
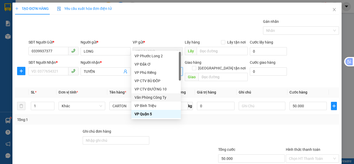
scroll to position [52, 0]
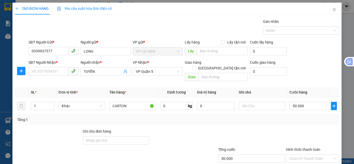
drag, startPoint x: 177, startPoint y: 132, endPoint x: 177, endPoint y: 129, distance: 2.9
click at [177, 131] on div at bounding box center [184, 138] width 68 height 18
click at [154, 72] on span "VP Quận 5" at bounding box center [158, 72] width 44 height 8
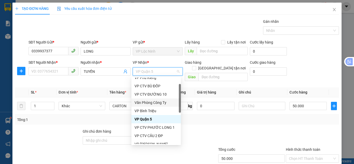
scroll to position [0, 0]
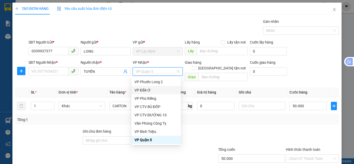
click at [98, 81] on div "Transit Pickup Surcharge Ids Transit Deliver Surcharge Ids Transit Deliver Surc…" at bounding box center [177, 103] width 324 height 169
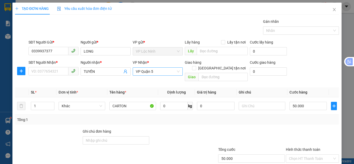
click at [158, 71] on span "VP Quận 5" at bounding box center [158, 72] width 44 height 8
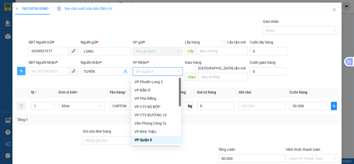
click at [21, 72] on icon "plus" at bounding box center [21, 70] width 0 height 3
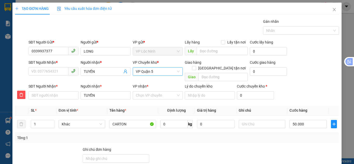
click at [157, 73] on span "VP Quận 5" at bounding box center [158, 72] width 44 height 8
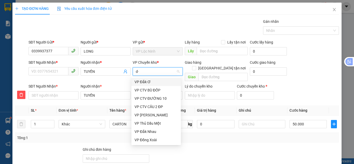
type input "d"
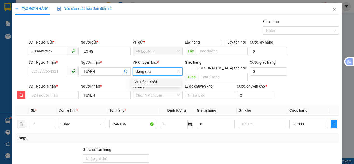
type input "đồng xoài"
click at [155, 82] on div "VP Đồng Xoài" at bounding box center [156, 82] width 43 height 6
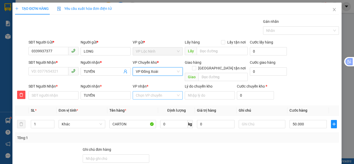
click at [139, 91] on input "VP nhận *" at bounding box center [156, 95] width 40 height 8
click at [59, 91] on input "SĐT Người Nhận *" at bounding box center [54, 95] width 50 height 8
paste input "0936017071"
type input "0936017071"
click at [164, 91] on input "VP nhận *" at bounding box center [156, 95] width 40 height 8
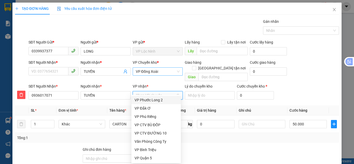
type input "5"
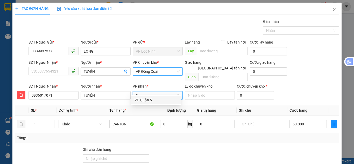
click at [144, 99] on div "VP Quận 5" at bounding box center [156, 100] width 43 height 6
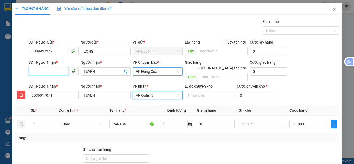
click at [53, 71] on input "SĐT Người Nhận *" at bounding box center [49, 71] width 40 height 8
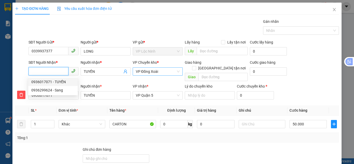
paste input "0936017071"
type input "0936017071"
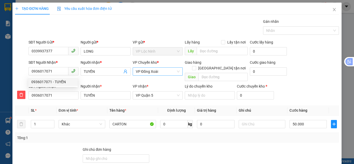
click at [54, 135] on div "Tổng: 1" at bounding box center [77, 138] width 120 height 6
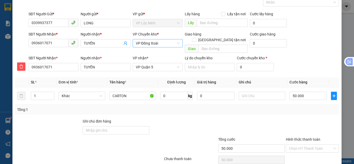
scroll to position [46, 0]
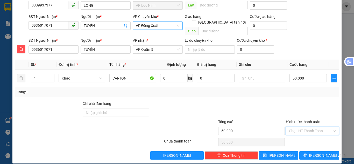
click at [301, 127] on input "Hình thức thanh toán" at bounding box center [310, 131] width 43 height 8
click at [300, 90] on div "Tại văn phòng" at bounding box center [309, 90] width 46 height 6
type input "0"
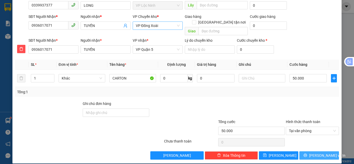
click at [307, 153] on icon "printer" at bounding box center [306, 155] width 4 height 4
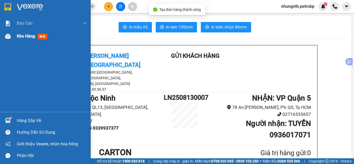
click at [26, 37] on span "Kho hàng" at bounding box center [26, 36] width 18 height 5
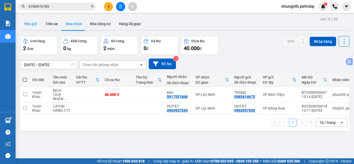
click at [32, 24] on button "Kho gửi" at bounding box center [30, 24] width 21 height 12
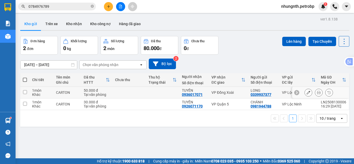
click at [305, 92] on button at bounding box center [308, 92] width 7 height 9
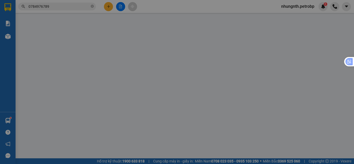
type input "0339937377"
type input "0936017071"
type input "50.000"
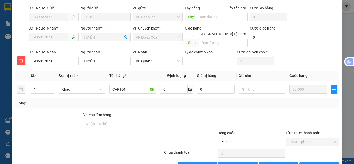
scroll to position [46, 0]
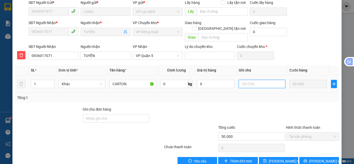
click at [250, 80] on input "text" at bounding box center [262, 84] width 47 height 8
type input "h"
type input "DỄ VỠ- XIN NHẸ TAY"
click at [311, 157] on button "[PERSON_NAME] và In" at bounding box center [319, 161] width 40 height 8
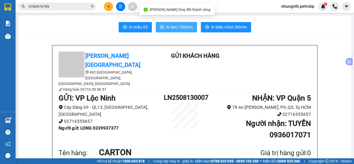
click at [181, 26] on span "In tem 100mm" at bounding box center [179, 27] width 27 height 6
click at [169, 28] on span "In tem 100mm" at bounding box center [179, 27] width 27 height 6
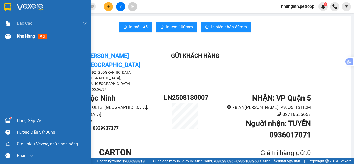
click at [30, 35] on span "Kho hàng" at bounding box center [26, 36] width 18 height 5
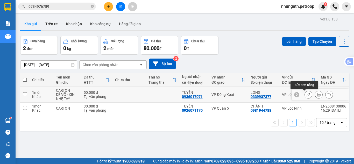
click at [307, 94] on icon at bounding box center [309, 95] width 4 height 4
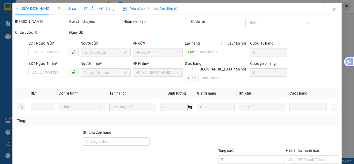
type input "0339937377"
type input "0936017071"
type input "50.000"
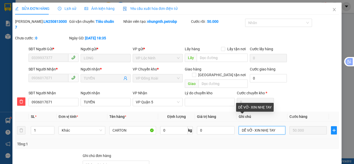
click at [272, 126] on input "DỄ VỠ- XIN NHẸ TAY" at bounding box center [262, 130] width 47 height 8
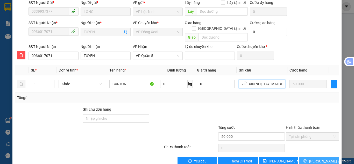
type input "DỄ VỠ- XIN NHẸ TAY- MAI ĐI"
click at [313, 158] on span "[PERSON_NAME] và In" at bounding box center [327, 161] width 36 height 6
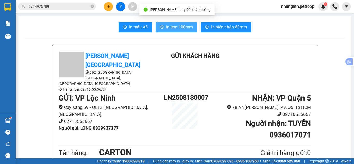
click at [179, 29] on span "In tem 100mm" at bounding box center [179, 27] width 27 height 6
click at [166, 25] on span "In tem 100mm" at bounding box center [179, 27] width 27 height 6
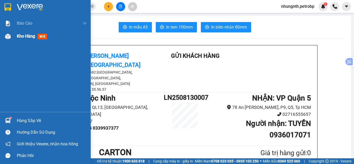
click at [20, 36] on span "Kho hàng" at bounding box center [26, 36] width 18 height 5
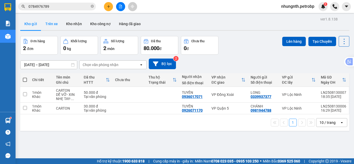
click at [53, 25] on button "Trên xe" at bounding box center [51, 24] width 21 height 12
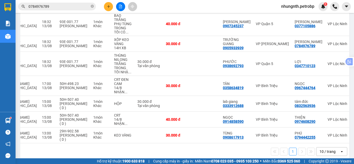
scroll to position [0, 80]
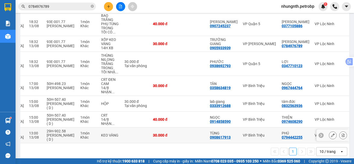
click at [340, 131] on button at bounding box center [343, 135] width 7 height 9
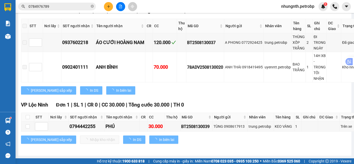
type input "[DATE]"
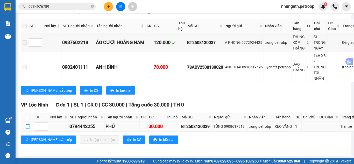
click at [26, 124] on input "checkbox" at bounding box center [28, 126] width 4 height 4
checkbox input "true"
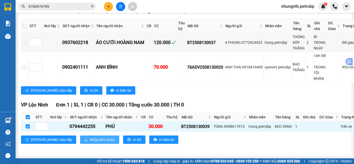
click at [80, 140] on button "Nhập kho nhận" at bounding box center [99, 140] width 39 height 8
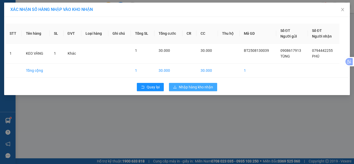
click at [193, 87] on span "Nhập hàng kho nhận" at bounding box center [196, 87] width 34 height 6
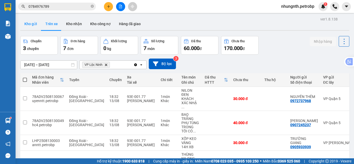
click at [35, 26] on button "Kho gửi" at bounding box center [30, 24] width 21 height 12
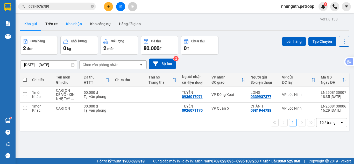
click at [76, 23] on button "Kho nhận" at bounding box center [74, 24] width 24 height 12
